Goal: Information Seeking & Learning: Learn about a topic

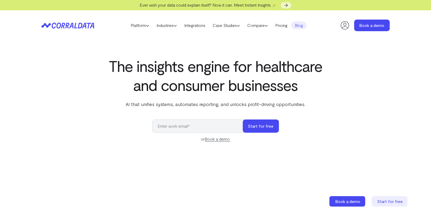
click at [305, 26] on link "Blog" at bounding box center [299, 25] width 16 height 8
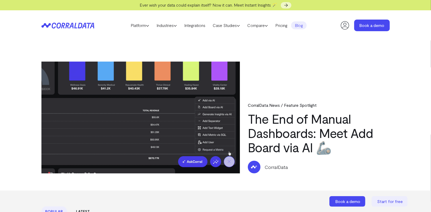
click at [281, 152] on link "The End of Manual Dashboards: Meet Add Board via AI 🦾" at bounding box center [310, 133] width 125 height 44
